Goal: Task Accomplishment & Management: Use online tool/utility

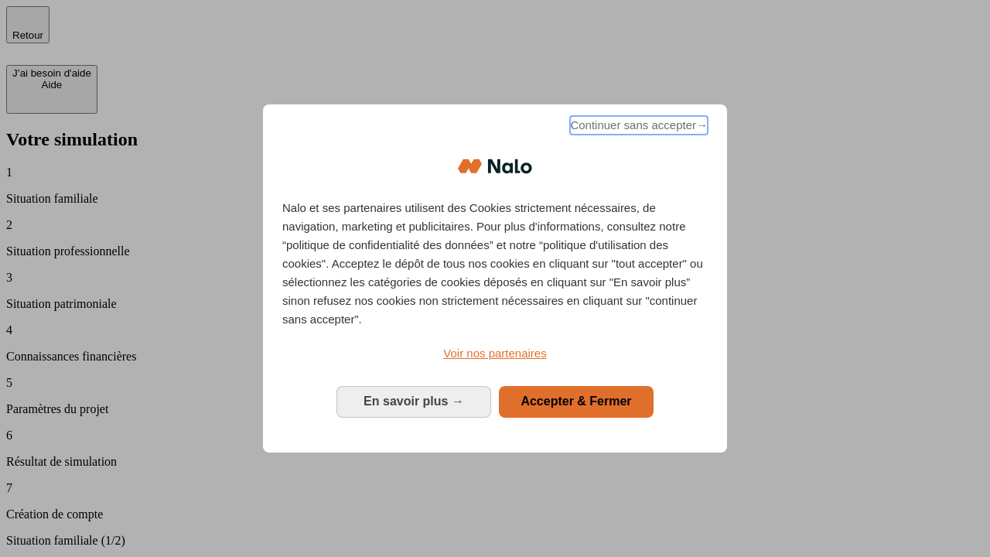
click at [637, 128] on span "Continuer sans accepter →" at bounding box center [639, 125] width 138 height 19
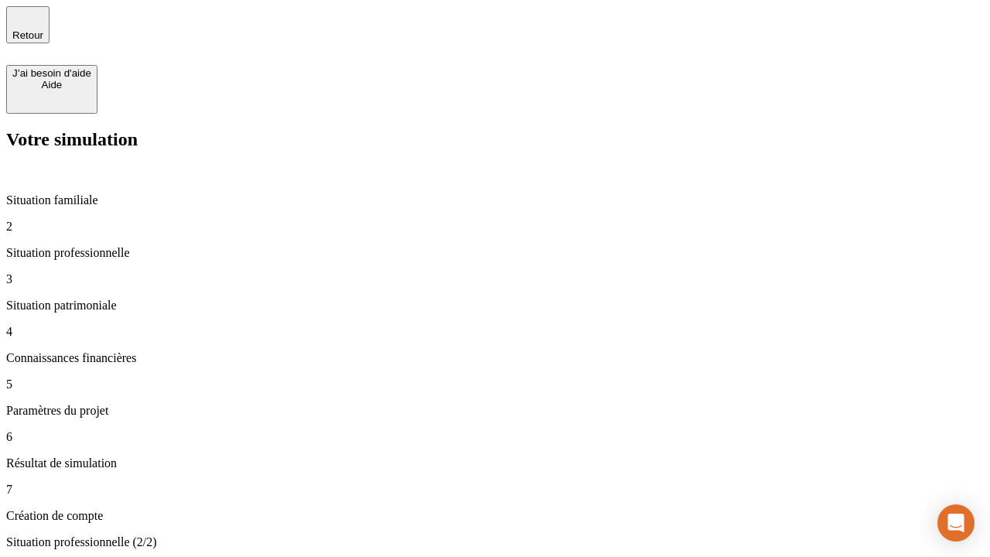
type input "30 000"
type input "1 000"
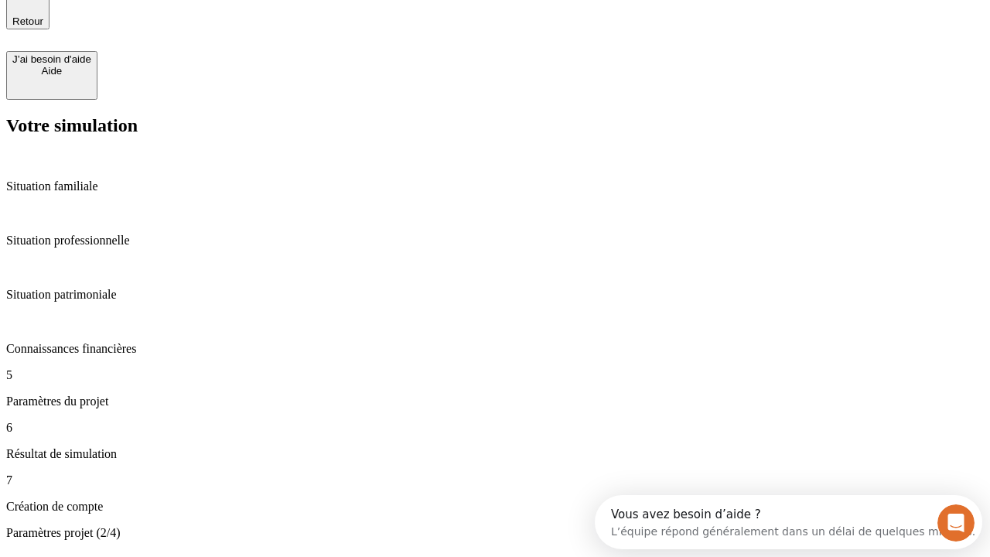
type input "40"
type input "200 000"
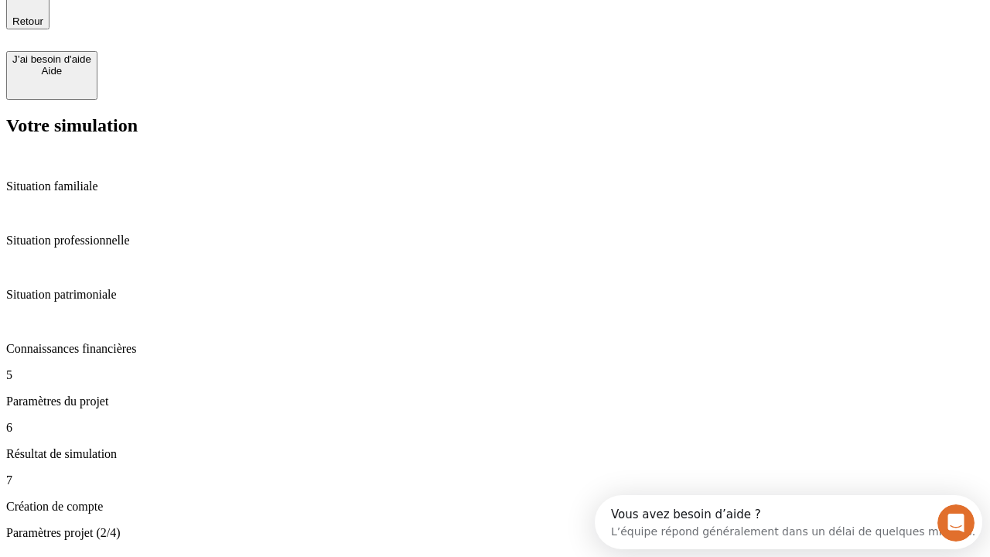
type input "640"
